Goal: Transaction & Acquisition: Purchase product/service

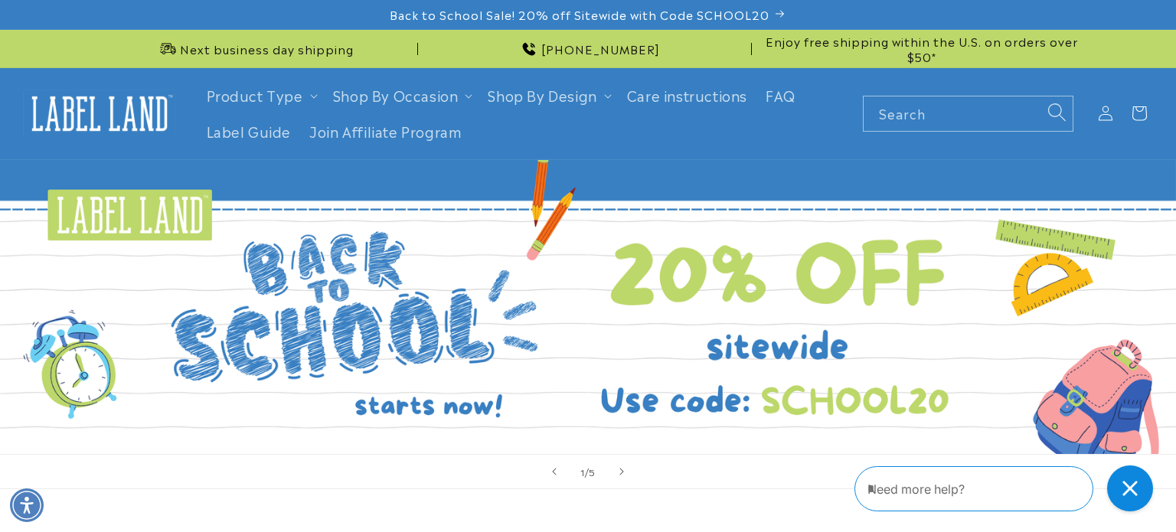
click at [1164, 42] on html "Skip to main content Enable accessibility for low vision Open the accessibility…" at bounding box center [588, 266] width 1176 height 532
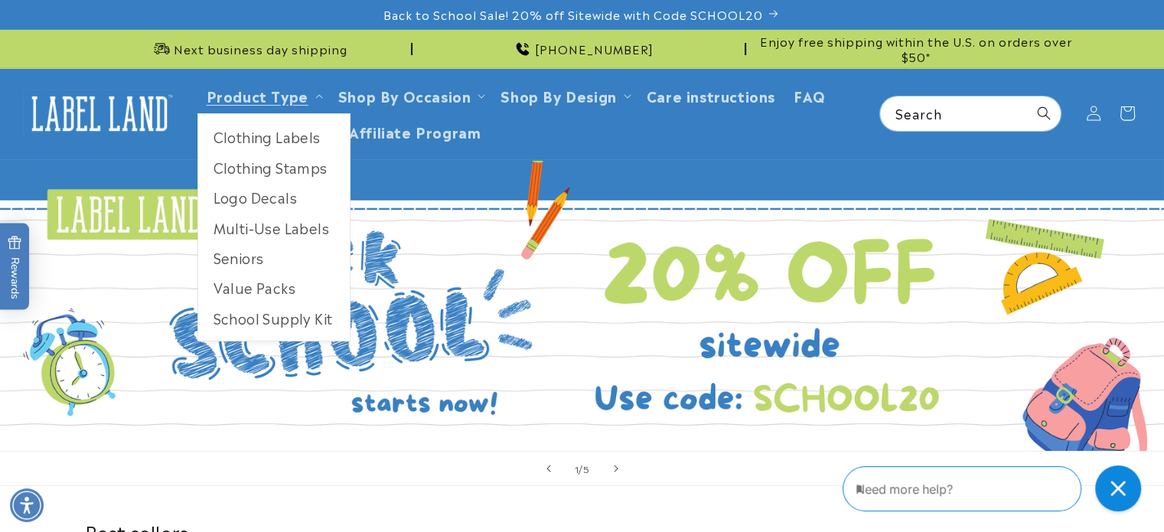
click at [291, 85] on link "Product Type" at bounding box center [258, 95] width 102 height 21
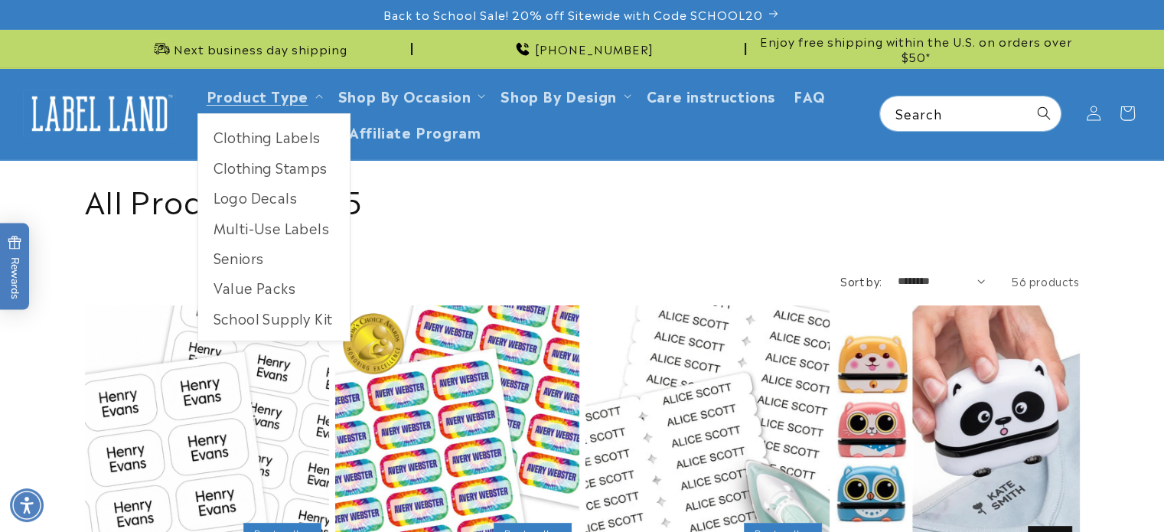
click at [318, 322] on link "School Supply Kit" at bounding box center [274, 318] width 152 height 30
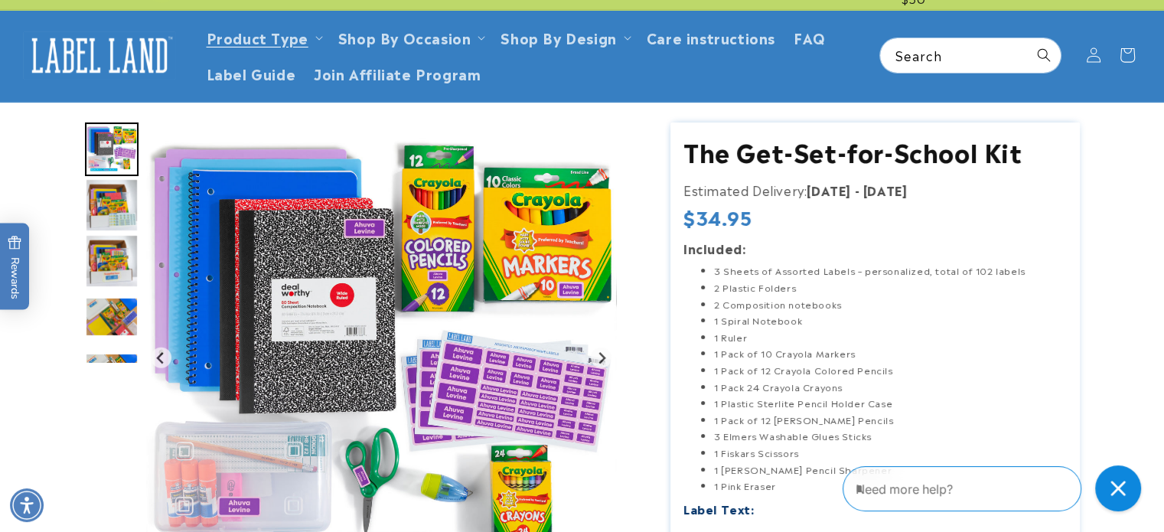
scroll to position [40, 0]
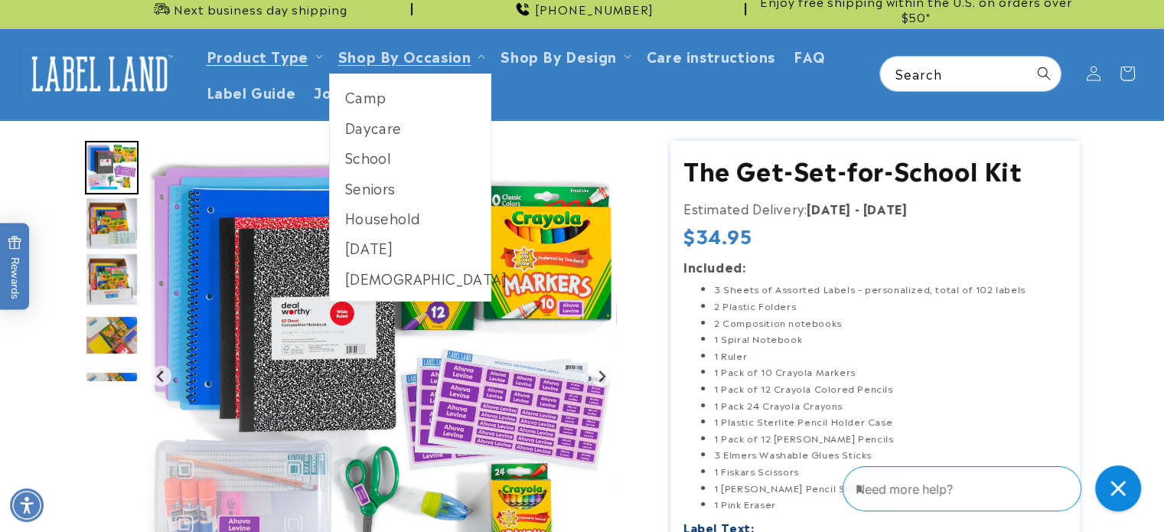
click at [361, 158] on link "School" at bounding box center [411, 157] width 162 height 30
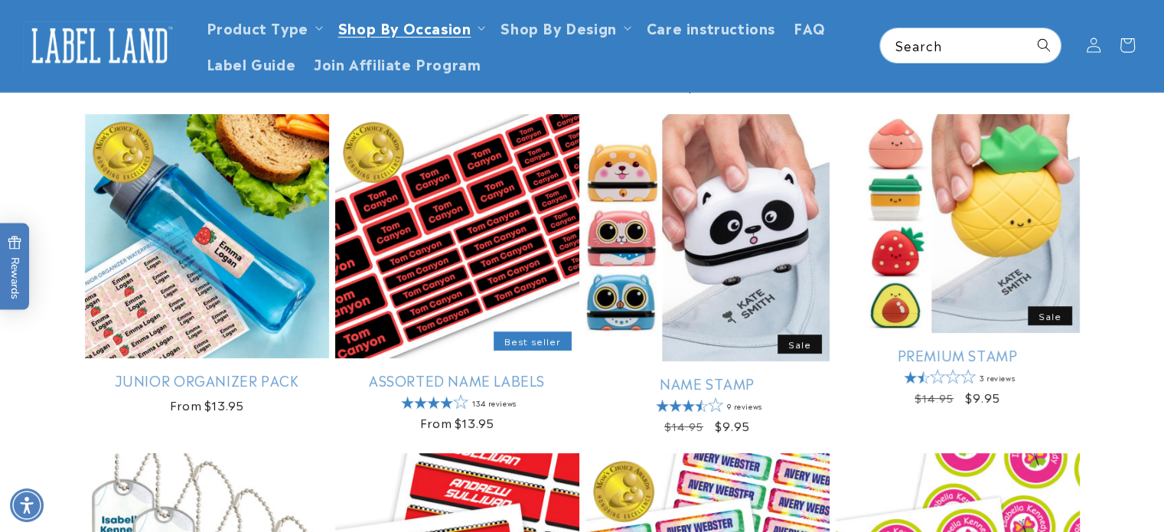
scroll to position [424, 0]
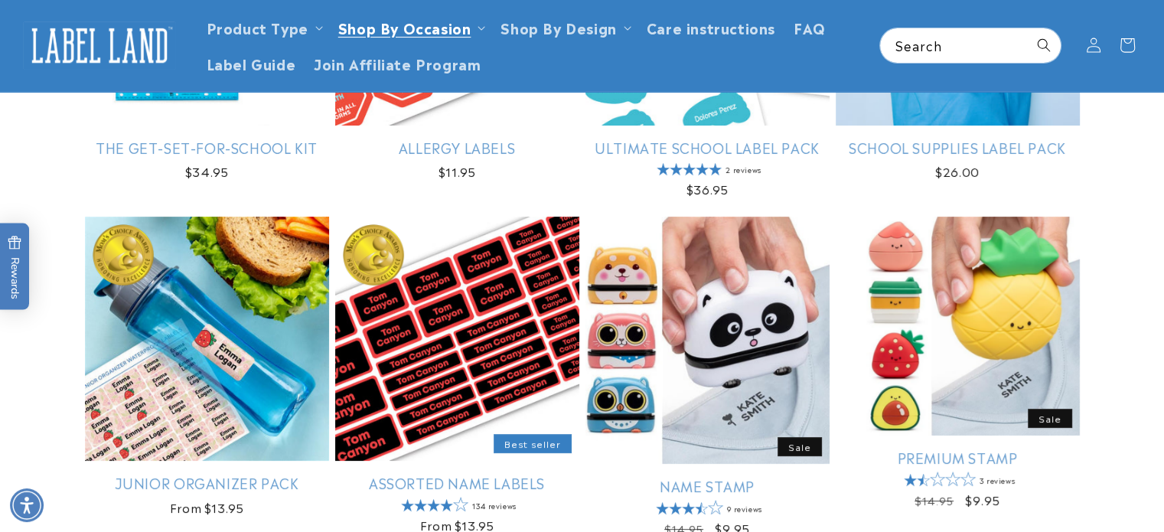
drag, startPoint x: 0, startPoint y: 0, endPoint x: 1166, endPoint y: 109, distance: 1171.0
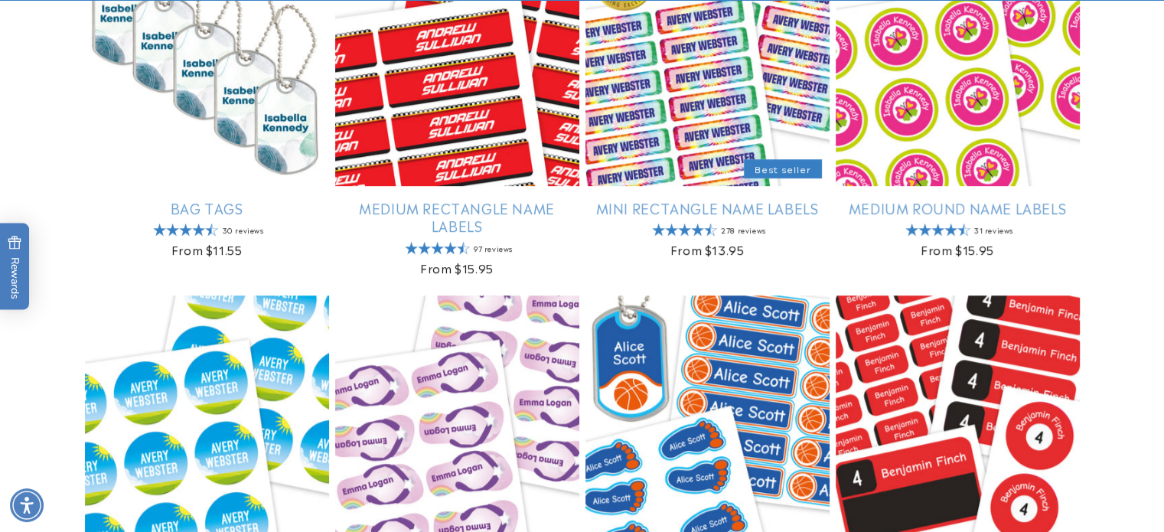
scroll to position [1041, 0]
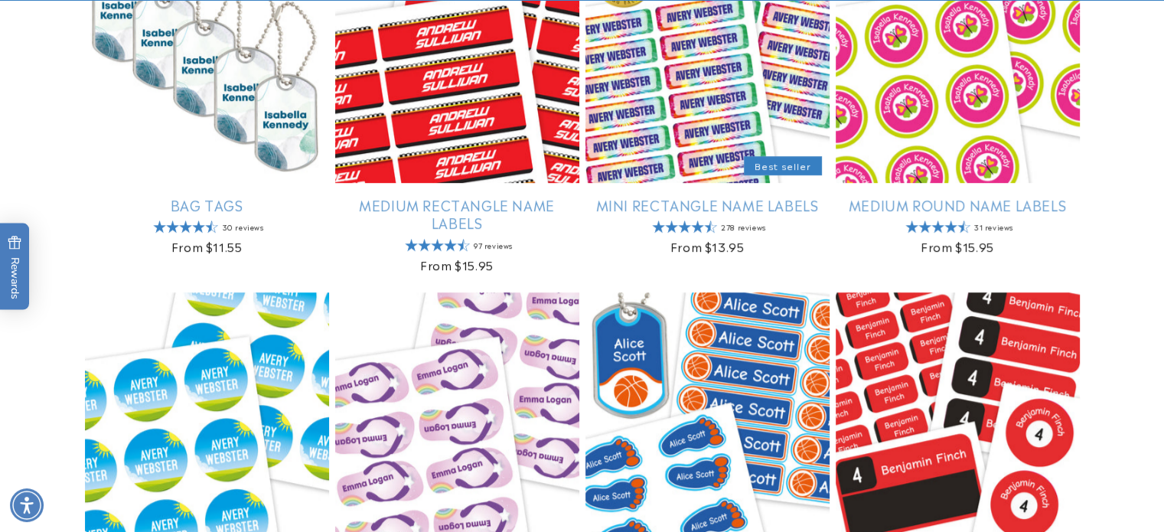
click at [693, 196] on link "Mini Rectangle Name Labels" at bounding box center [708, 205] width 244 height 18
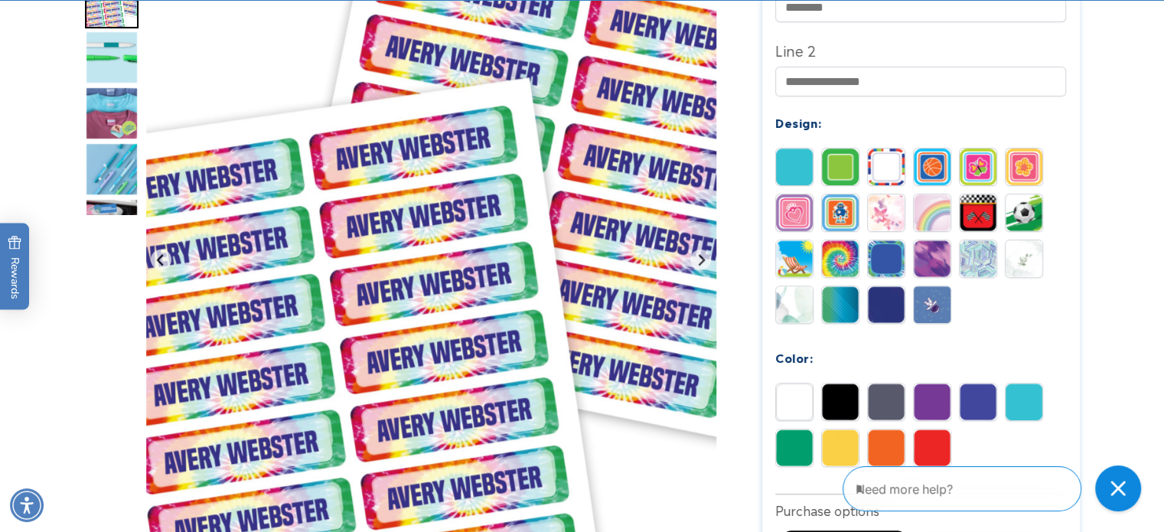
scroll to position [641, 0]
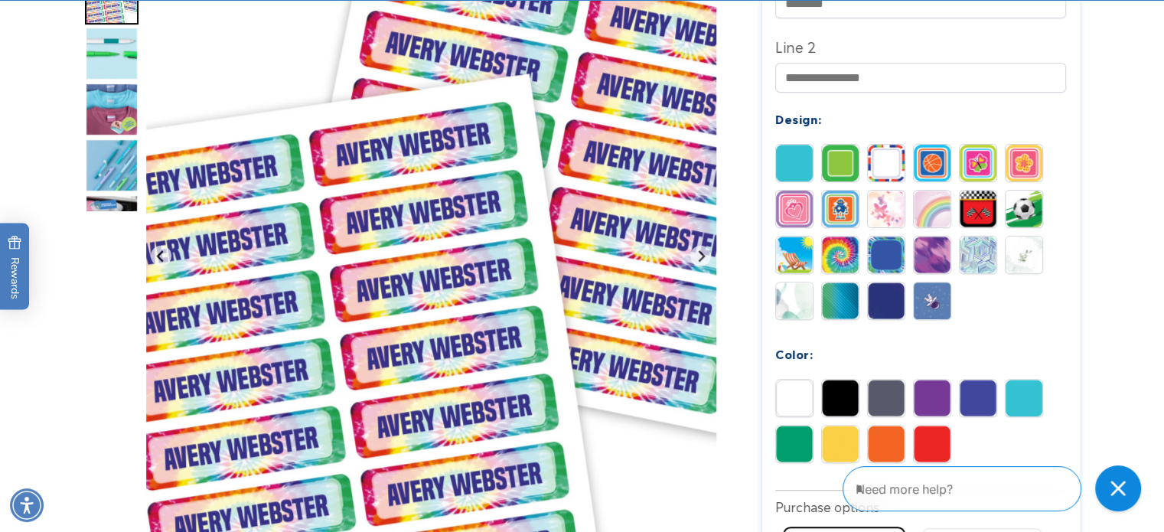
click at [893, 151] on img at bounding box center [886, 163] width 37 height 37
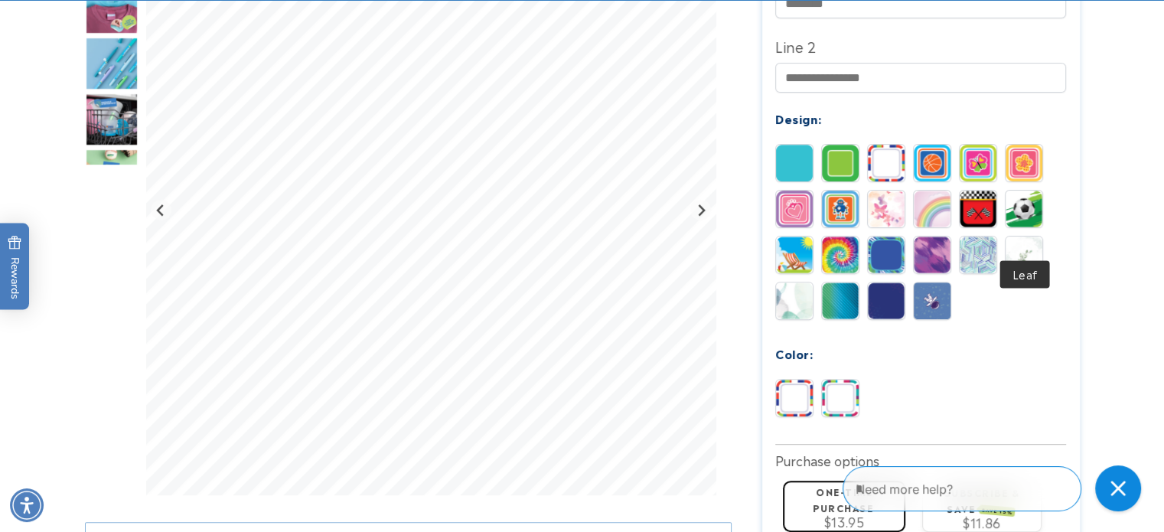
click at [1030, 237] on img at bounding box center [1024, 255] width 37 height 37
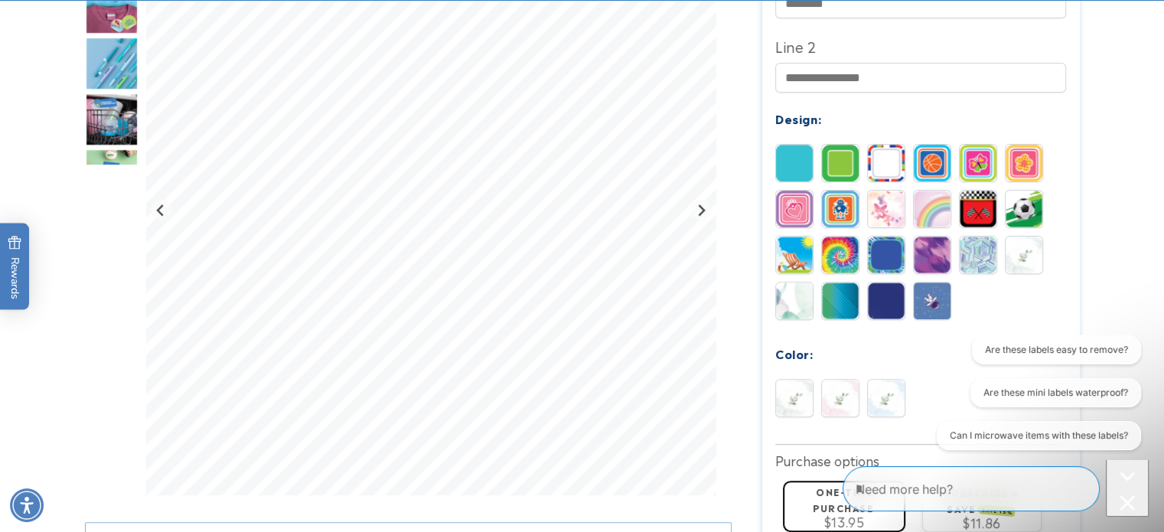
scroll to position [0, 0]
click at [852, 282] on img at bounding box center [840, 300] width 37 height 37
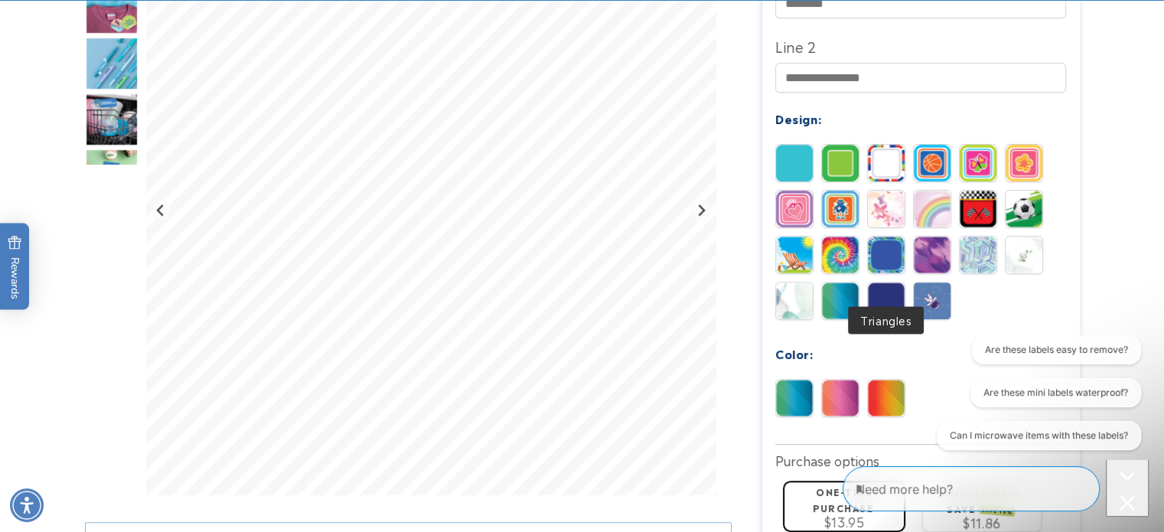
click at [879, 282] on img at bounding box center [886, 300] width 37 height 37
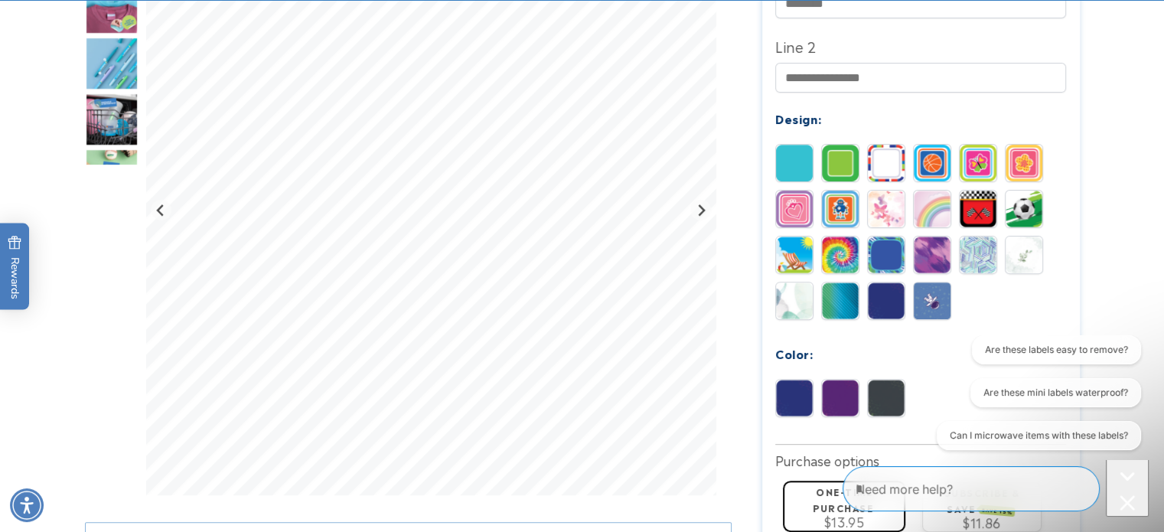
click at [880, 145] on img at bounding box center [886, 163] width 37 height 37
click at [835, 380] on img at bounding box center [840, 398] width 37 height 37
click at [799, 388] on img at bounding box center [794, 398] width 37 height 37
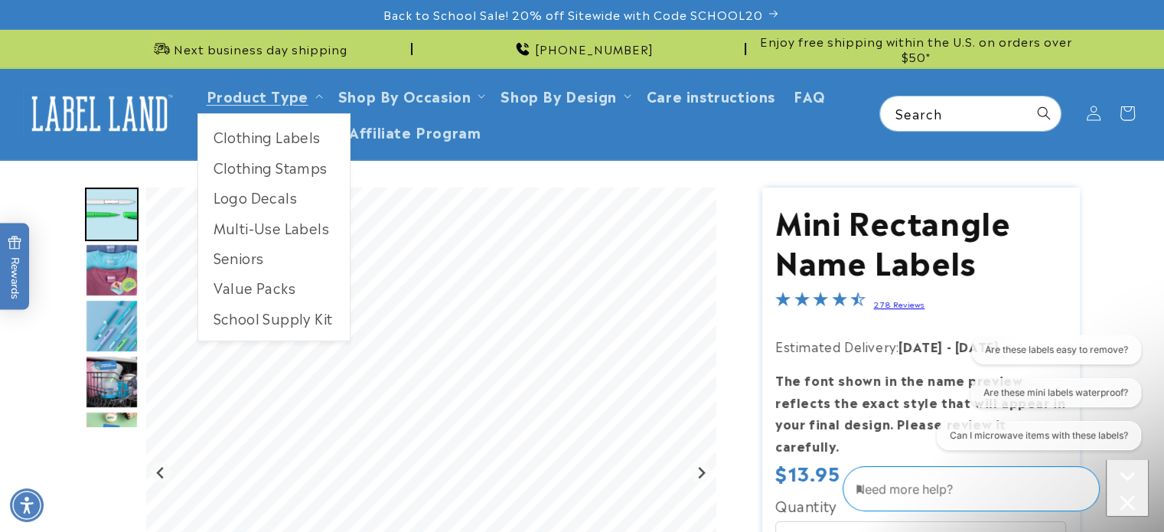
click at [284, 214] on link "Multi-Use Labels" at bounding box center [274, 228] width 152 height 30
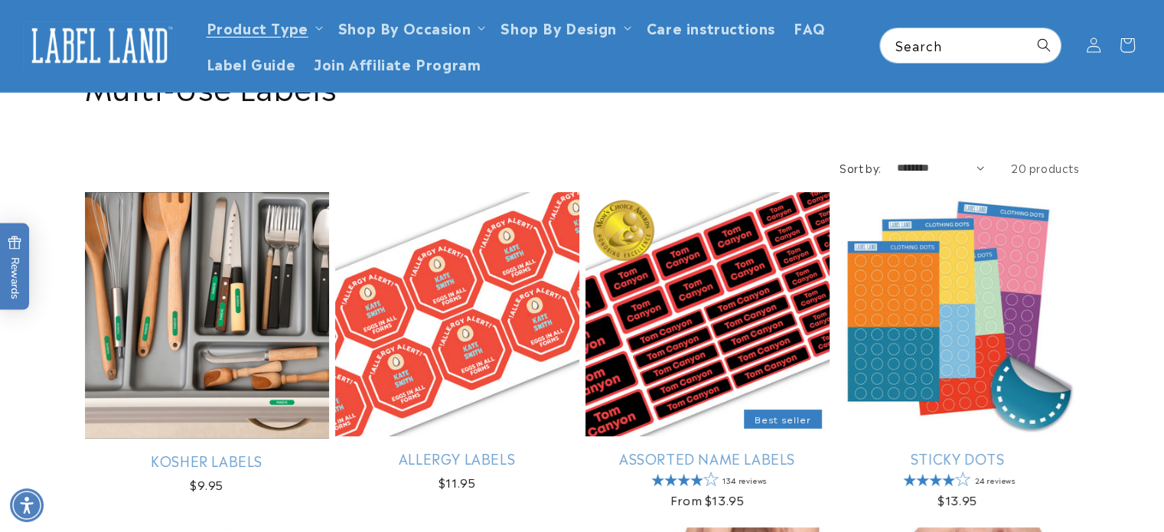
scroll to position [152, 0]
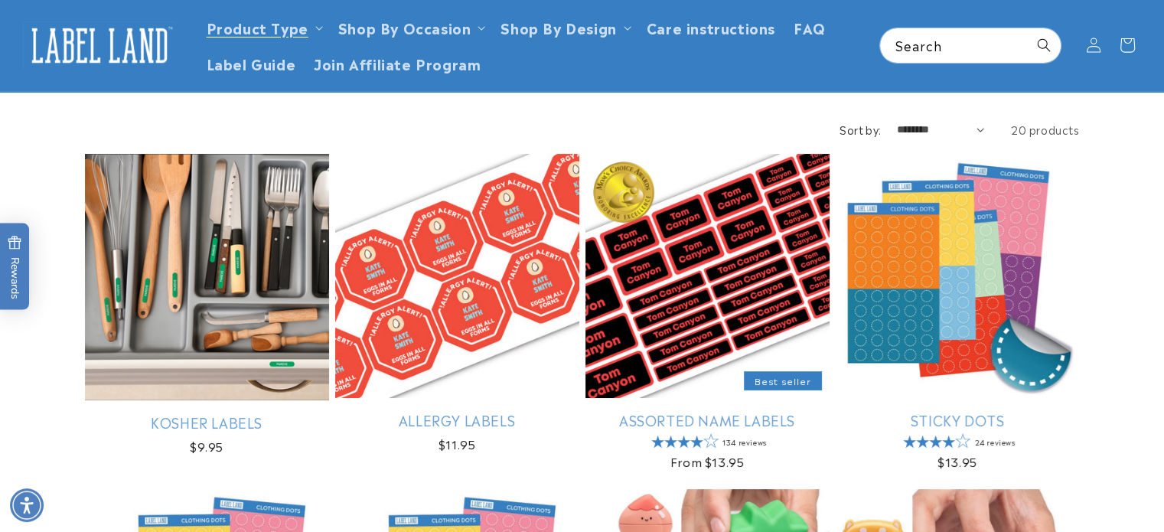
click at [733, 411] on link "Assorted Name Labels" at bounding box center [708, 420] width 244 height 18
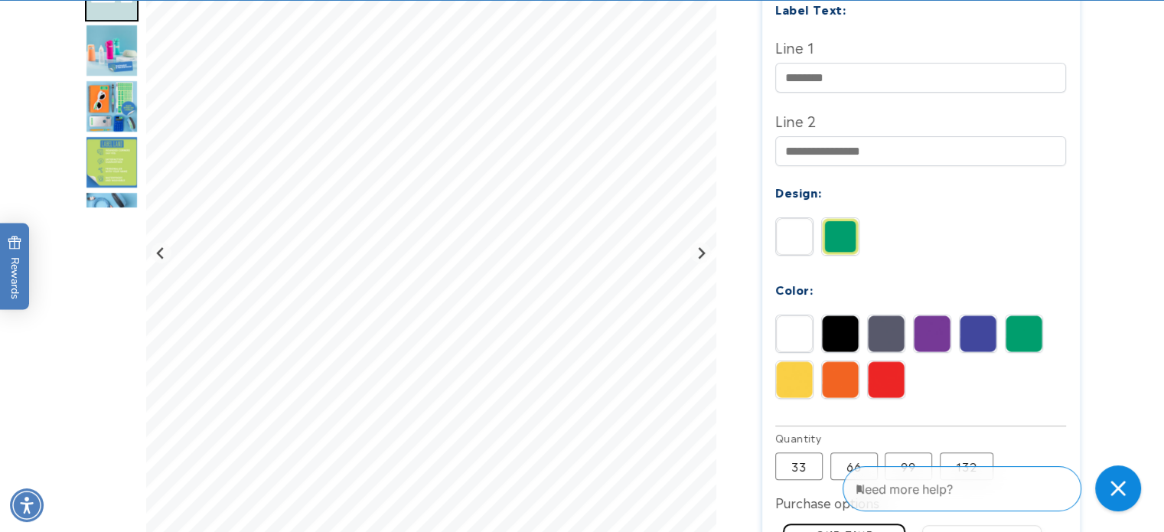
scroll to position [558, 0]
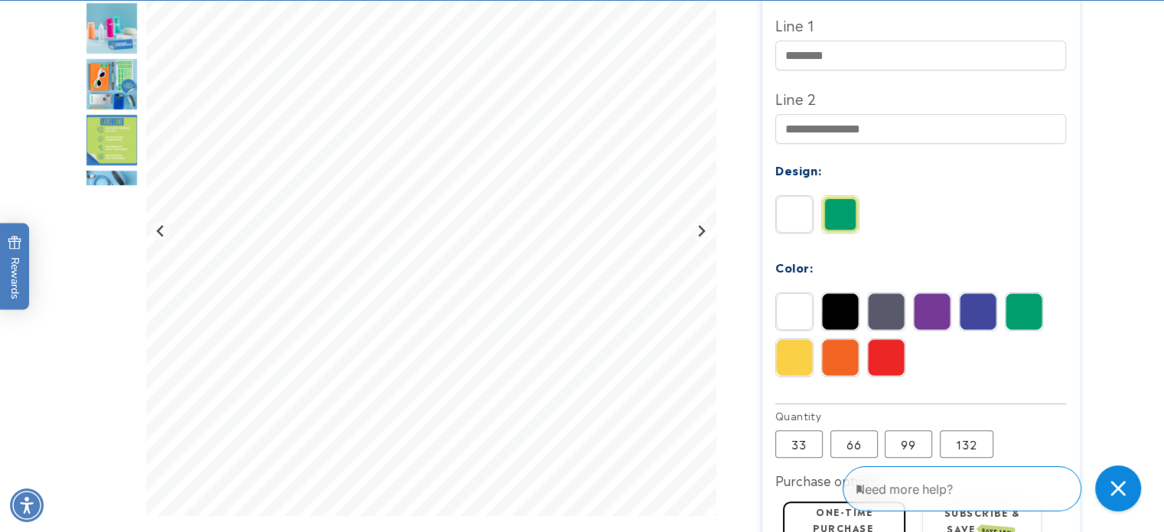
click at [959, 430] on label "132 Variant sold out or unavailable" at bounding box center [967, 444] width 54 height 28
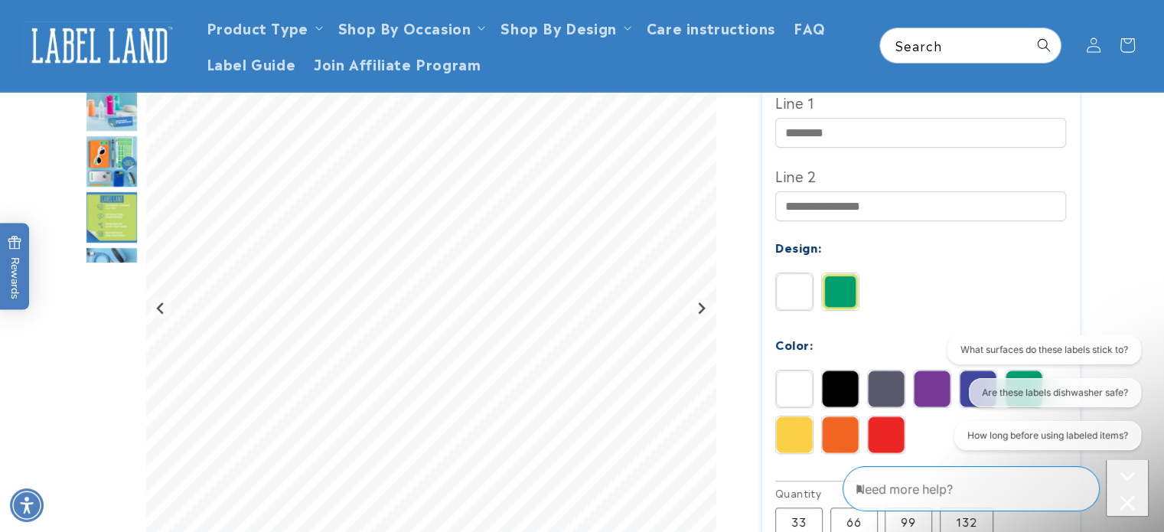
scroll to position [477, 0]
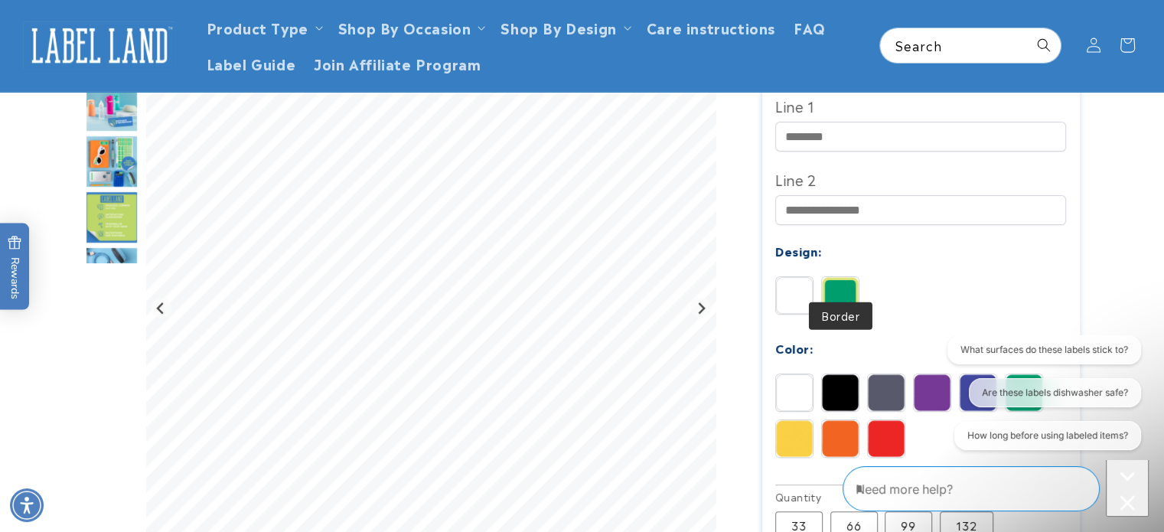
click at [837, 284] on img at bounding box center [840, 295] width 37 height 37
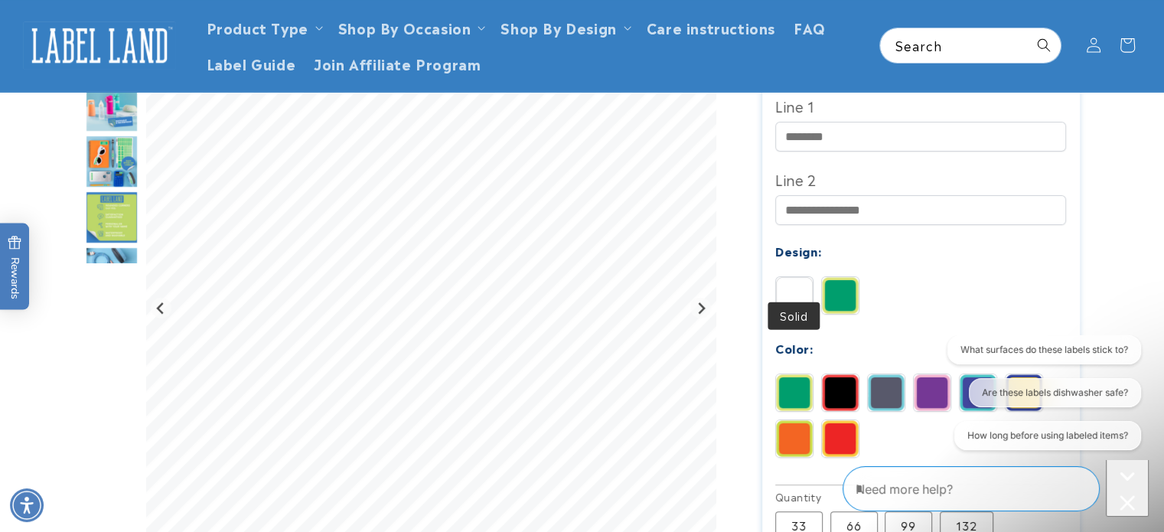
click at [796, 278] on img at bounding box center [794, 295] width 37 height 37
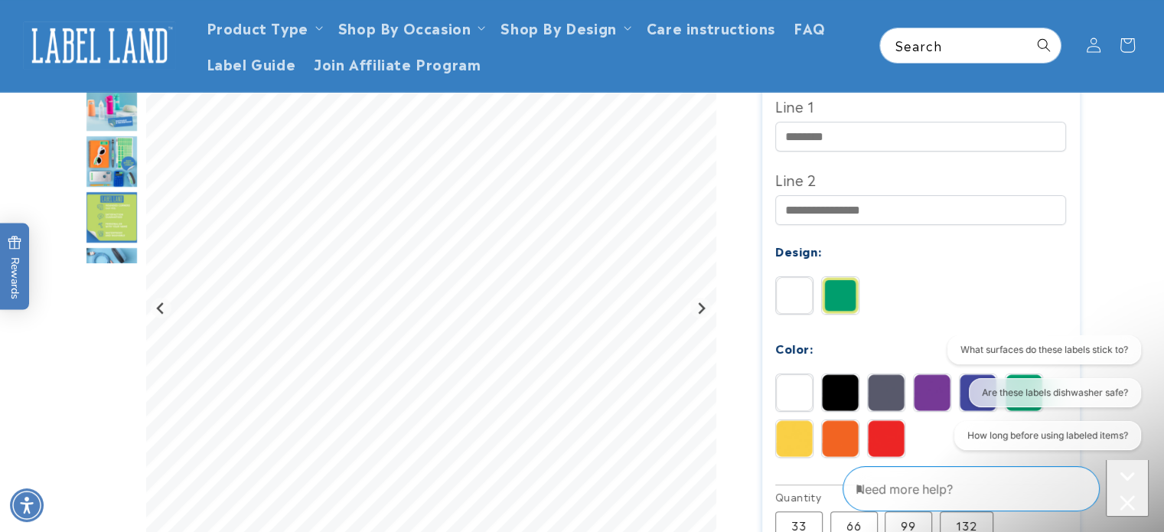
click at [894, 374] on img at bounding box center [886, 392] width 37 height 37
click at [802, 379] on img at bounding box center [794, 392] width 37 height 37
click at [839, 277] on img at bounding box center [840, 295] width 37 height 37
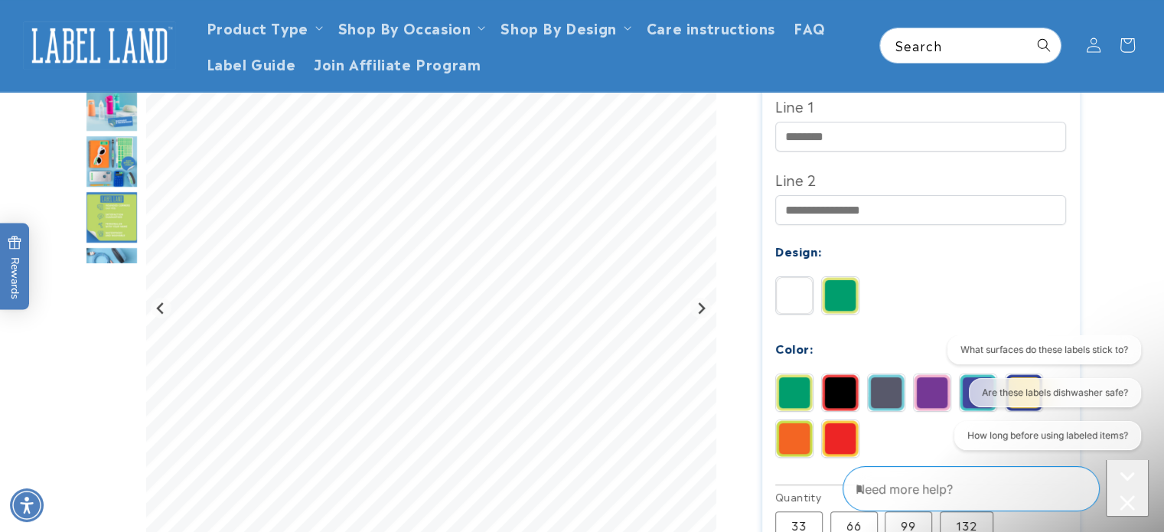
click at [839, 277] on img at bounding box center [840, 295] width 37 height 37
click at [883, 374] on img at bounding box center [886, 392] width 37 height 37
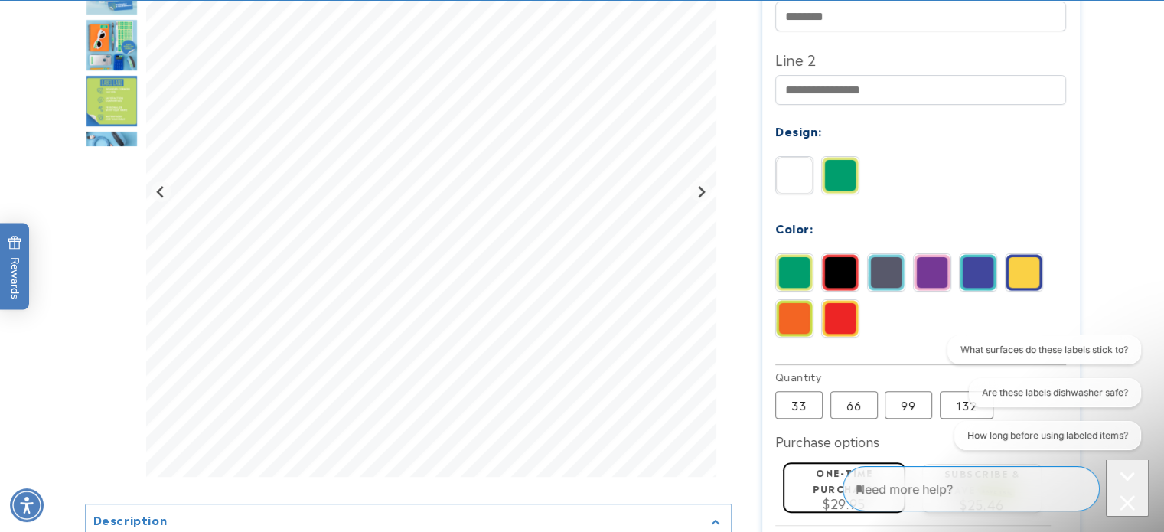
scroll to position [605, 0]
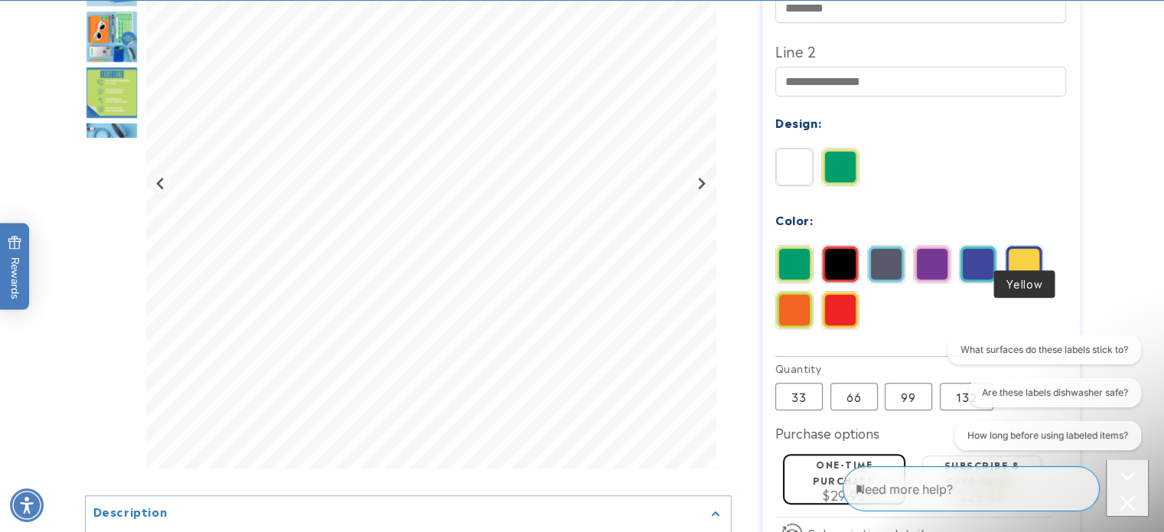
click at [1014, 249] on img at bounding box center [1024, 264] width 37 height 37
click at [984, 251] on img at bounding box center [978, 264] width 37 height 37
click at [830, 299] on img at bounding box center [840, 310] width 37 height 37
click at [103, 31] on img "Go to slide 4" at bounding box center [112, 36] width 54 height 54
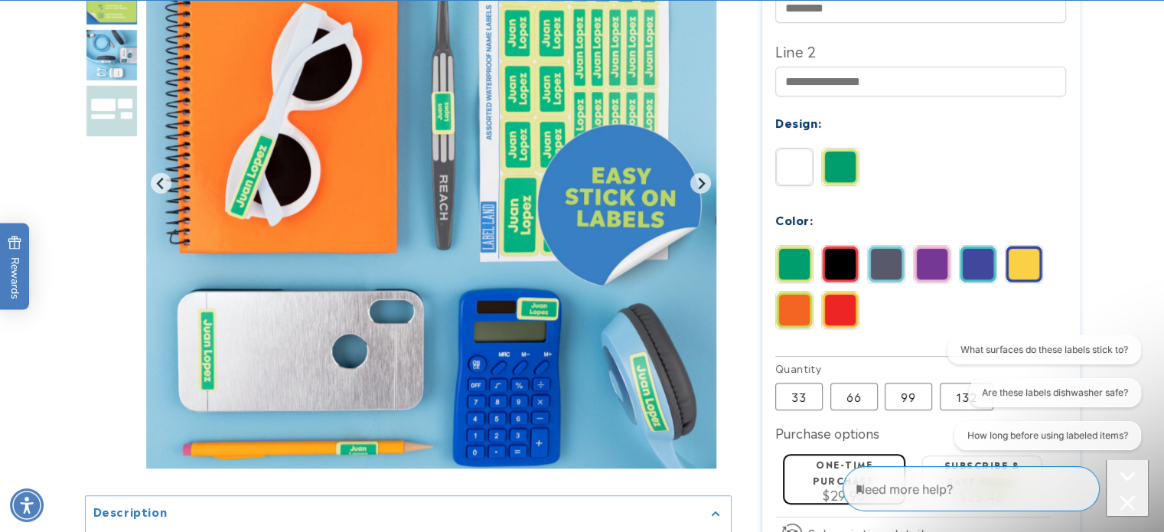
click at [107, 36] on img "Go to slide 6" at bounding box center [112, 55] width 54 height 54
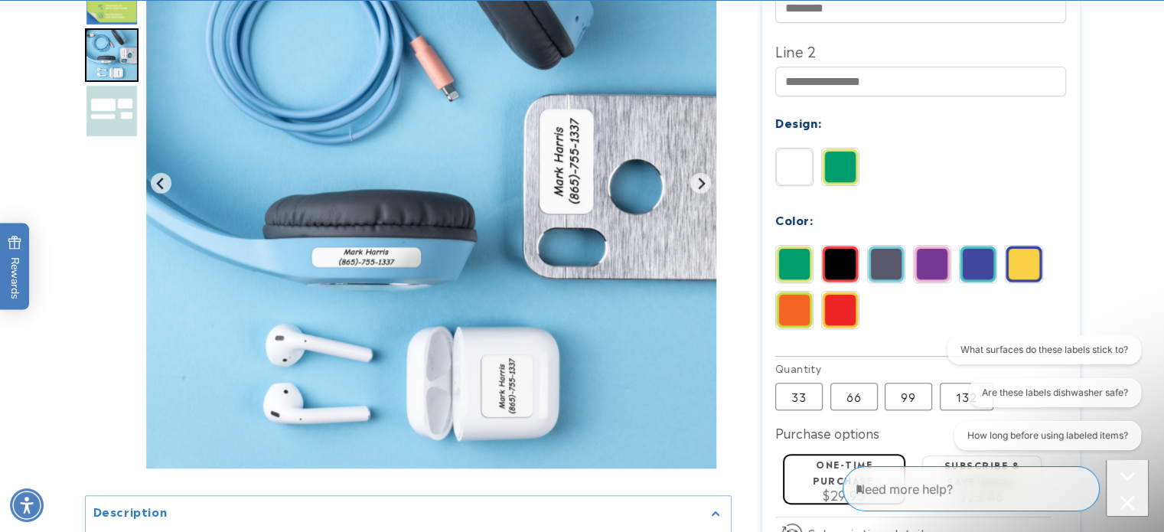
click at [119, 100] on img "Go to slide 7" at bounding box center [112, 110] width 54 height 54
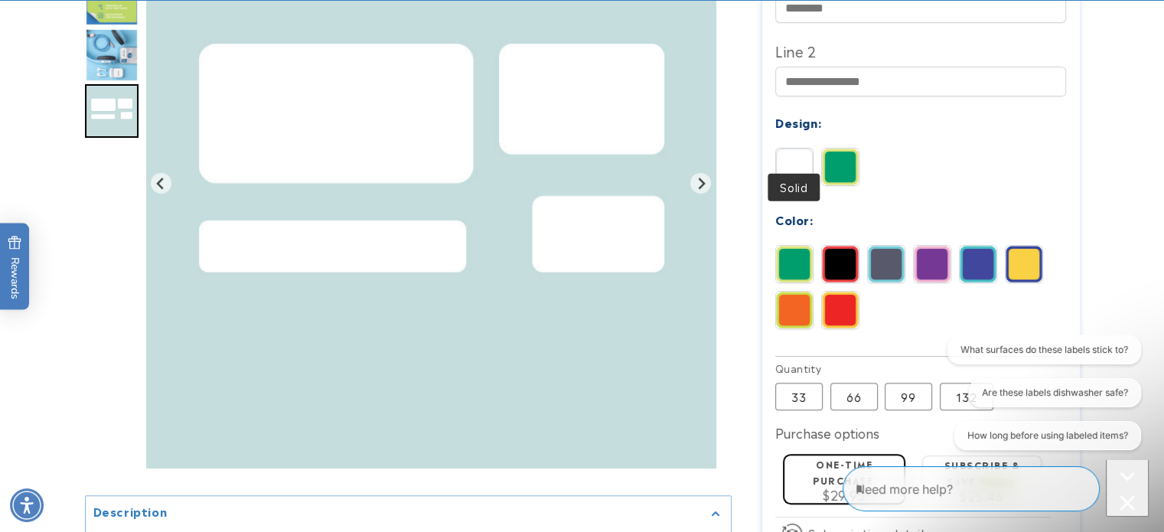
click at [803, 149] on img at bounding box center [794, 167] width 37 height 37
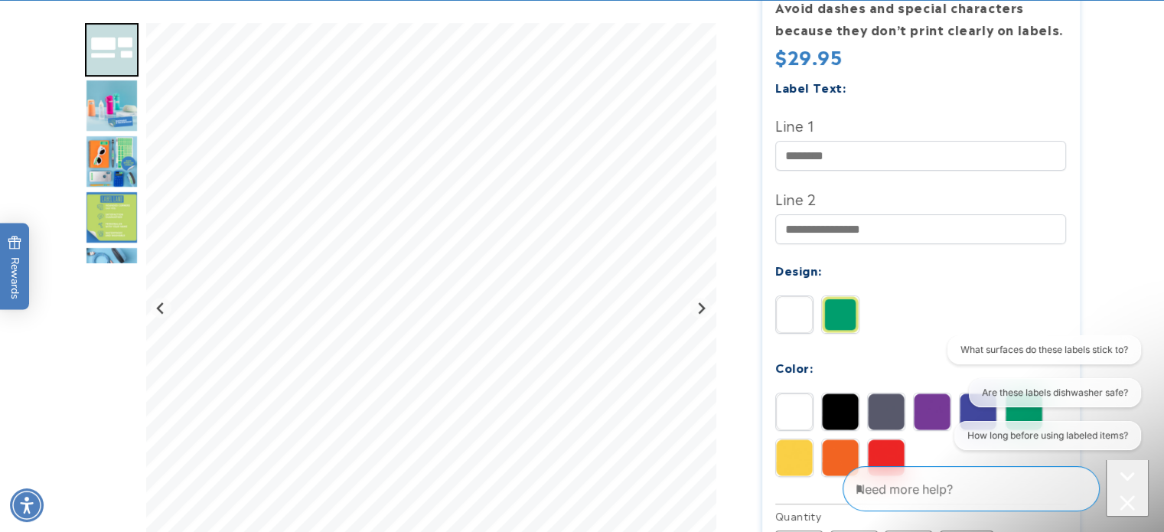
scroll to position [465, 0]
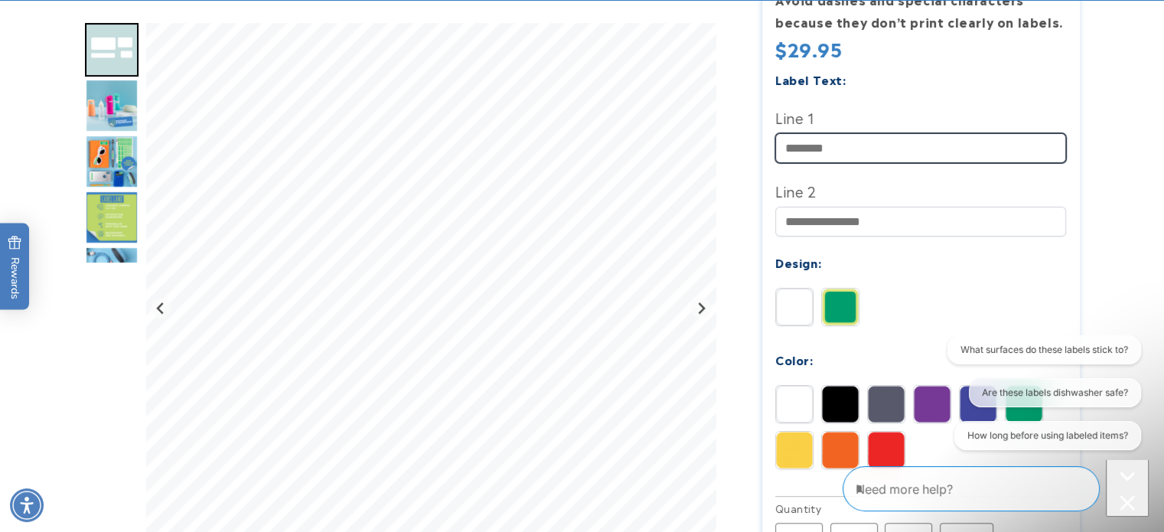
click at [938, 133] on input "Line 1" at bounding box center [920, 148] width 291 height 30
type input "*"
click at [938, 133] on input "Line 1" at bounding box center [920, 148] width 291 height 30
type input "****"
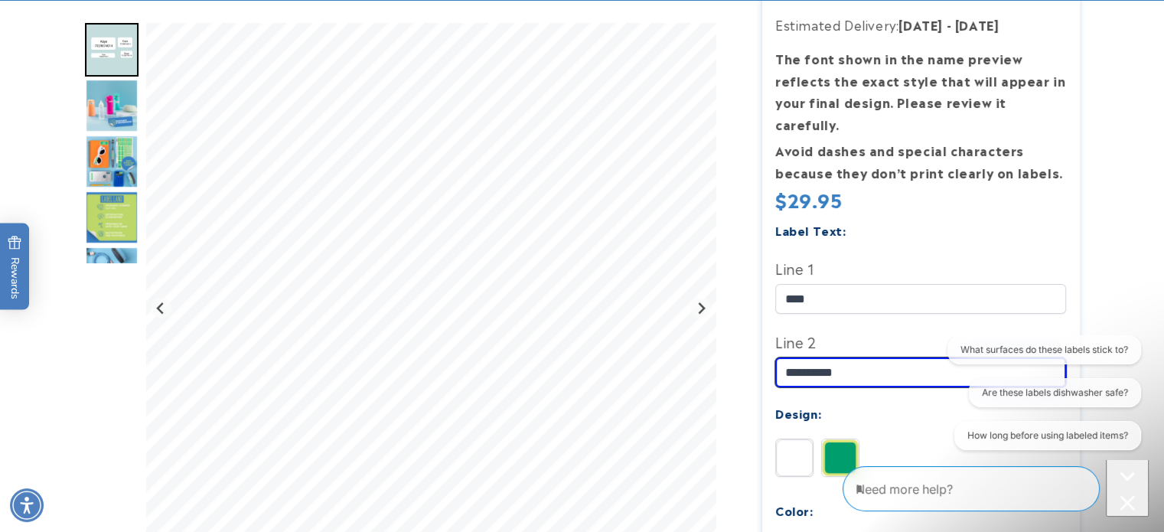
scroll to position [429, 0]
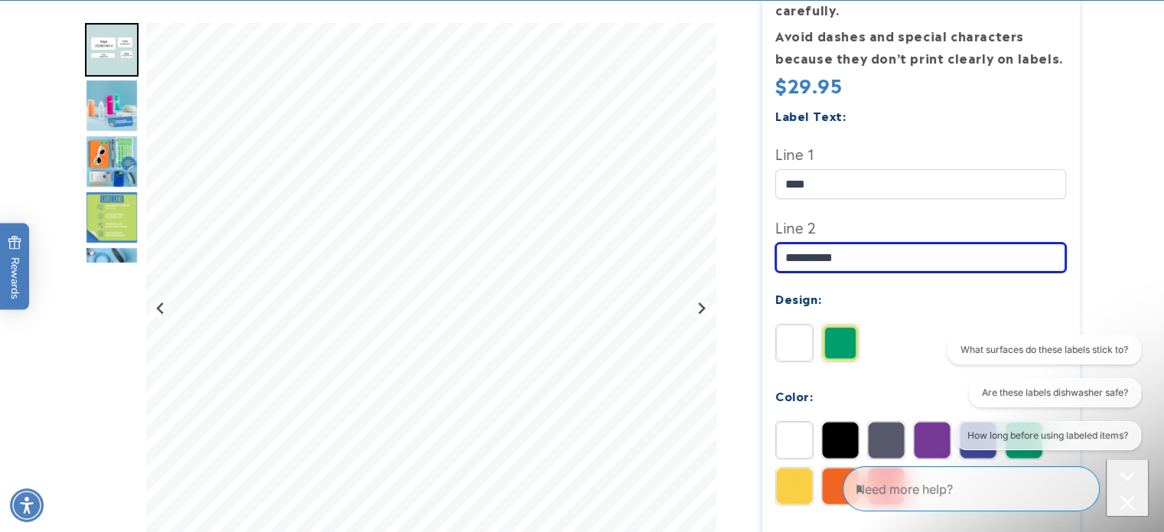
type input "**********"
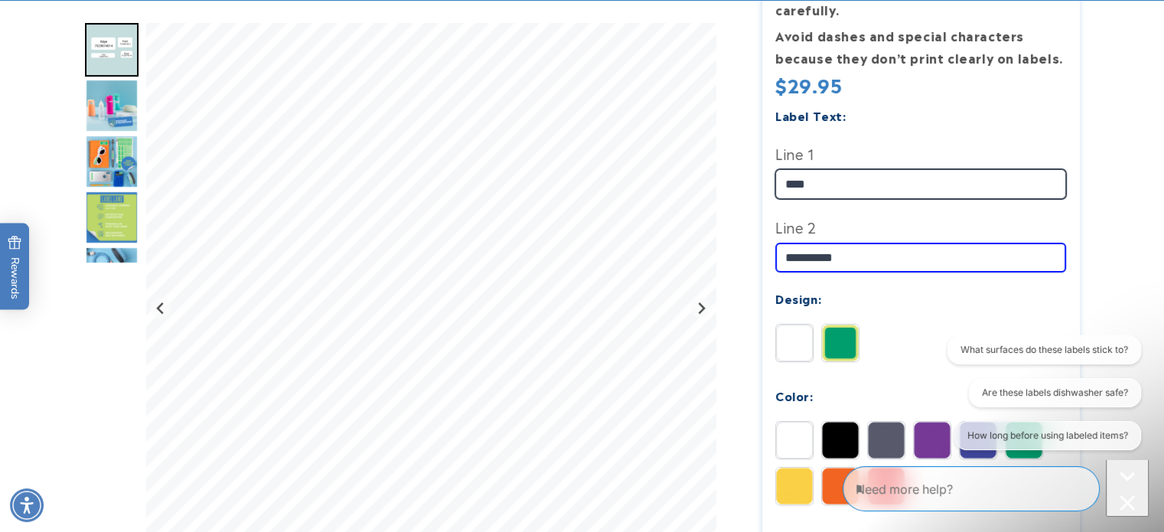
click at [822, 169] on input "****" at bounding box center [920, 184] width 291 height 30
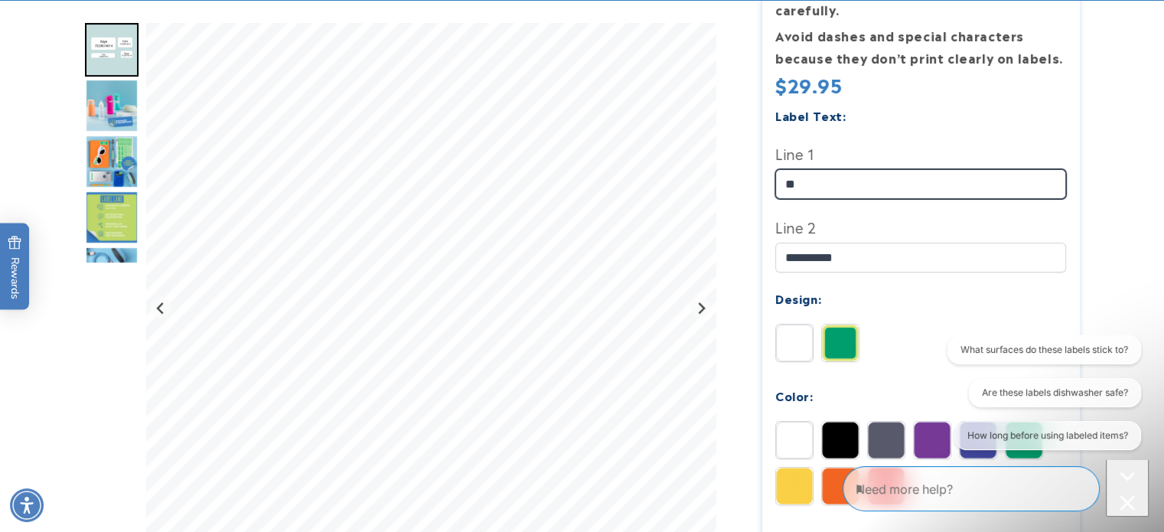
type input "*"
click at [793, 169] on input "**********" at bounding box center [920, 184] width 291 height 30
click at [840, 169] on input "****" at bounding box center [920, 184] width 291 height 30
type input "****"
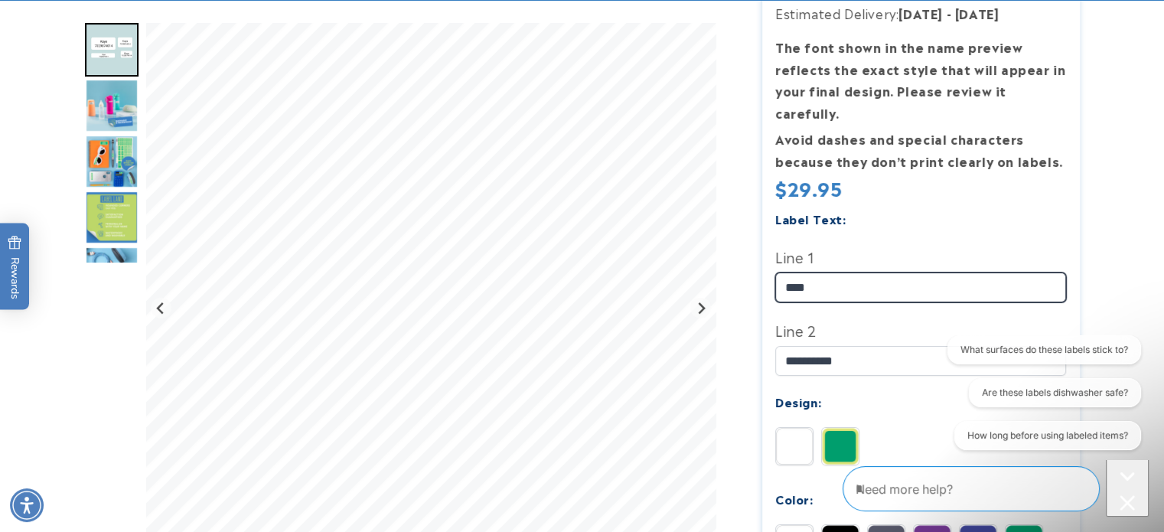
scroll to position [363, 0]
